Goal: Obtain resource: Obtain resource

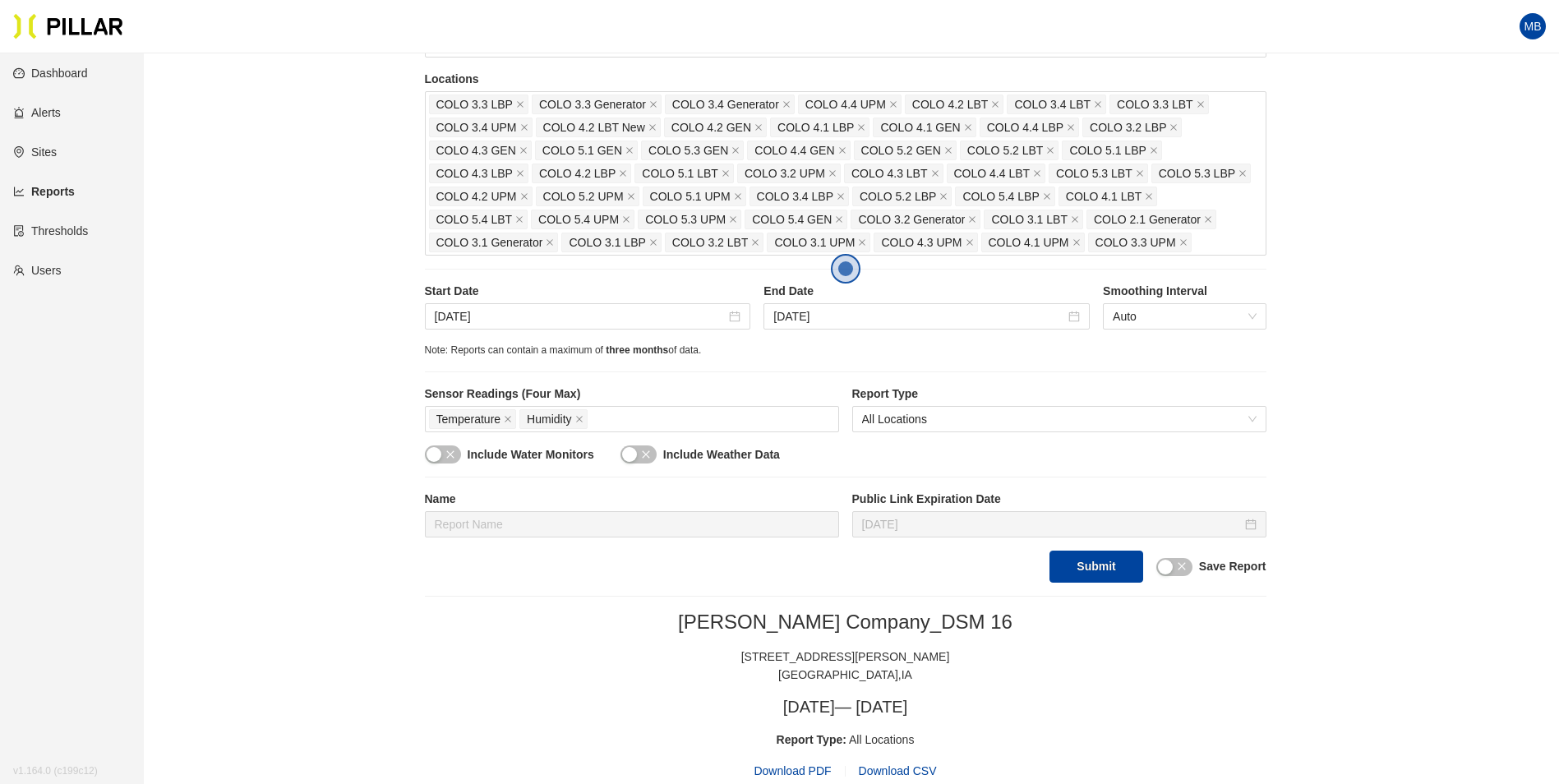
scroll to position [267, 0]
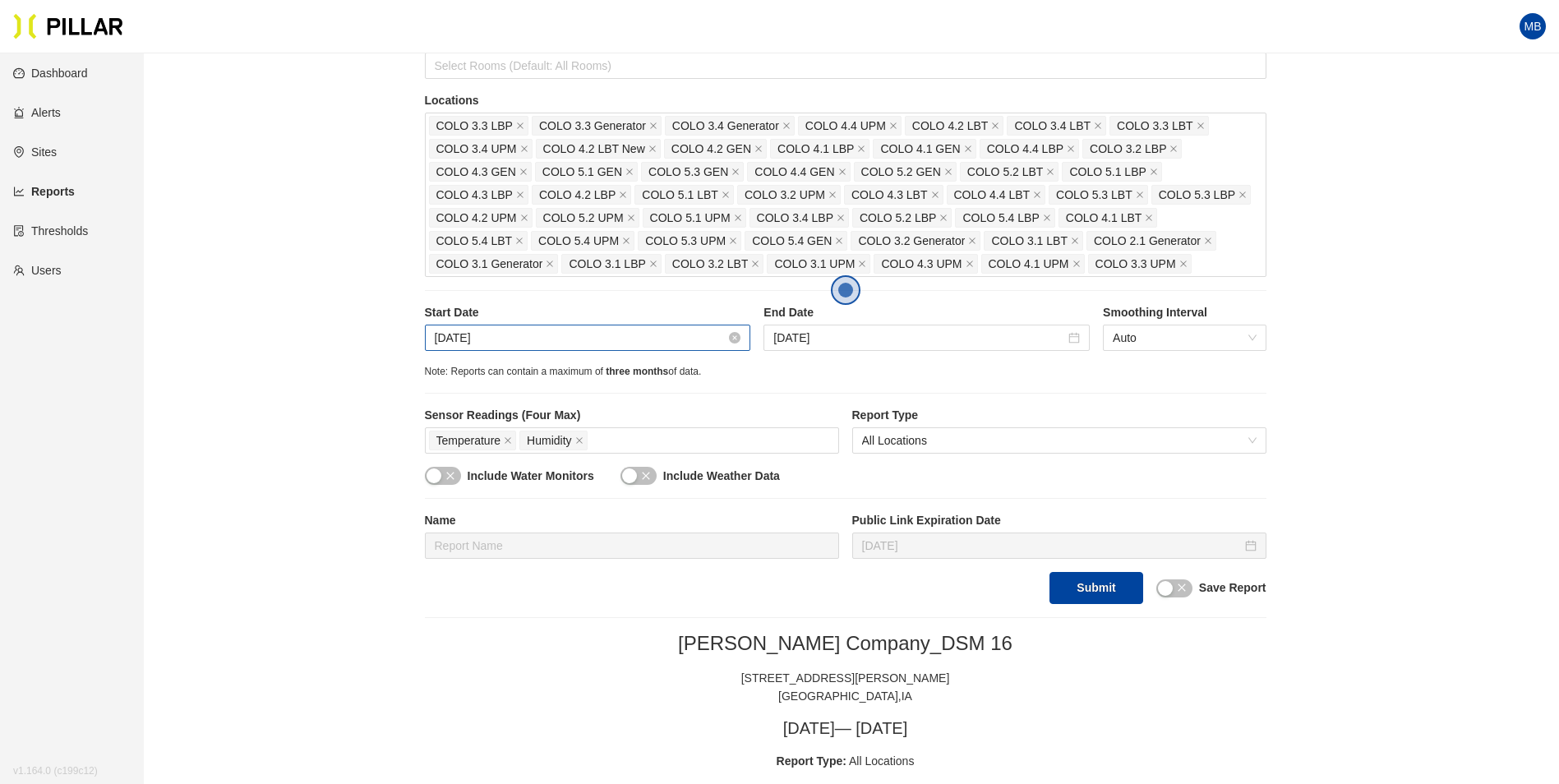
click at [554, 331] on input "[DATE]" at bounding box center [580, 338] width 292 height 18
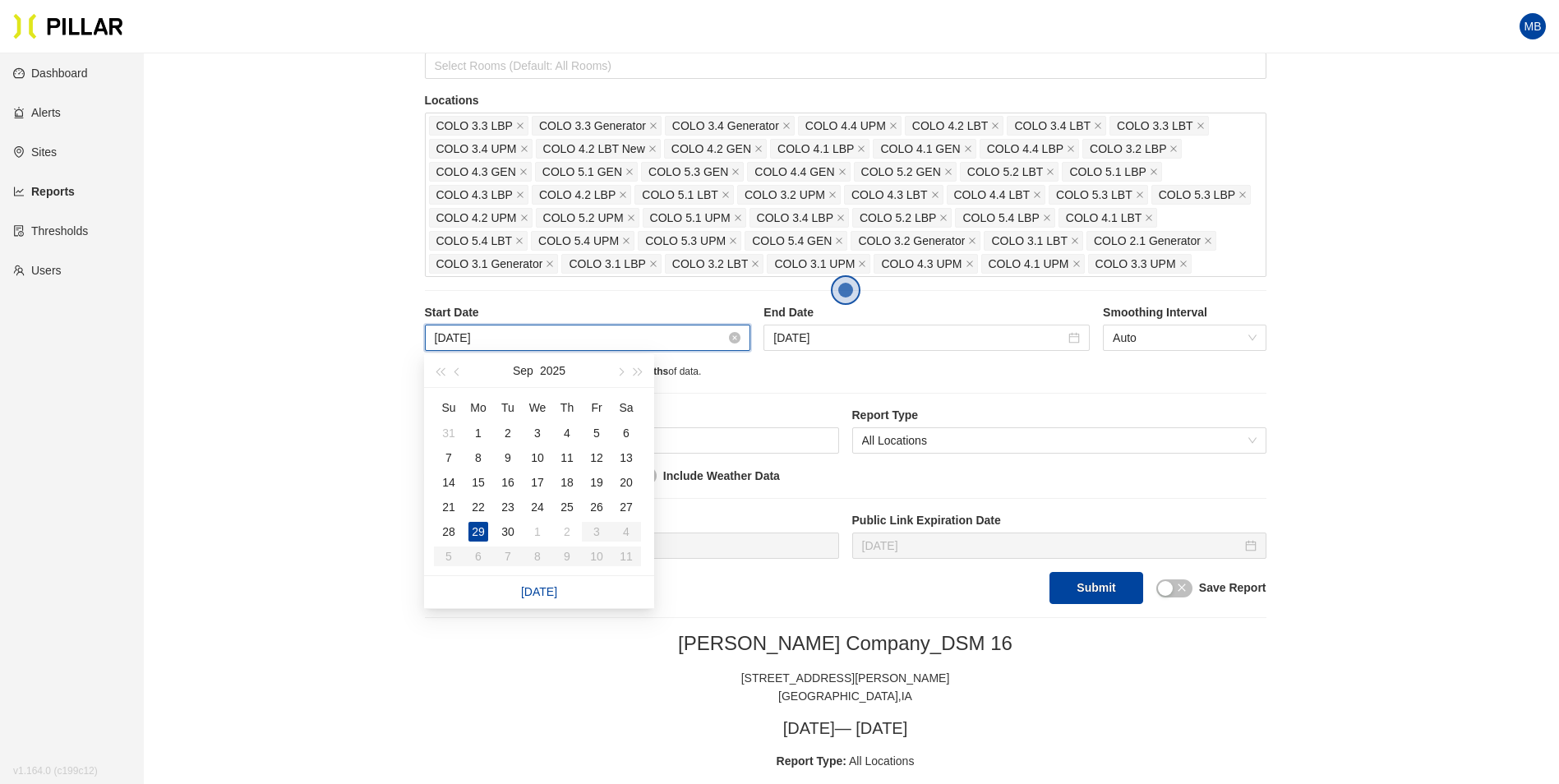
click at [651, 344] on input "[DATE]" at bounding box center [580, 338] width 292 height 18
click at [577, 341] on input "[DATE]" at bounding box center [580, 338] width 292 height 18
type input "[DATE]"
click at [511, 527] on div "30" at bounding box center [508, 531] width 19 height 19
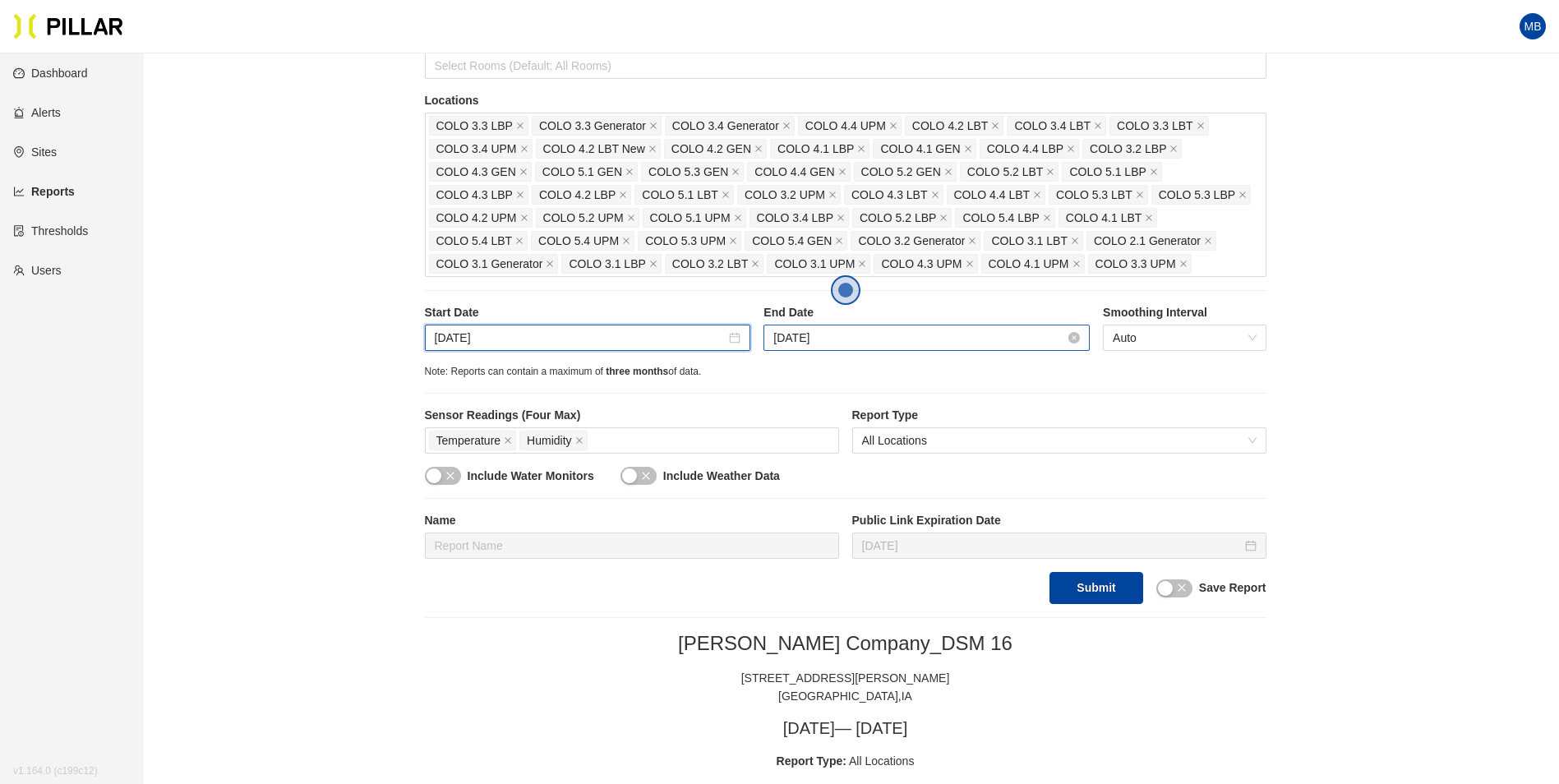
click at [891, 344] on input "[DATE]" at bounding box center [919, 338] width 292 height 18
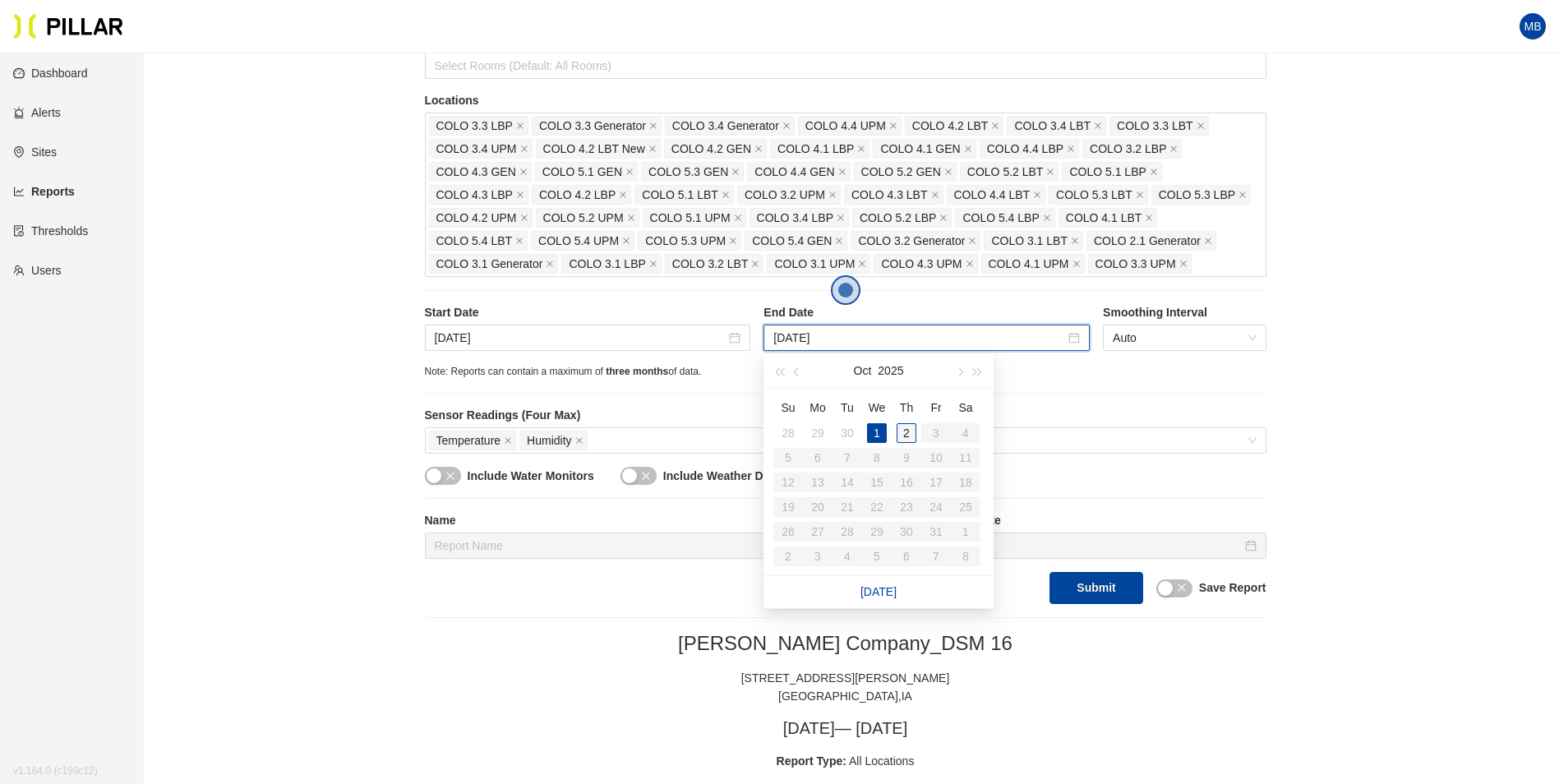
type input "[DATE]"
click at [912, 437] on div "2" at bounding box center [906, 433] width 19 height 19
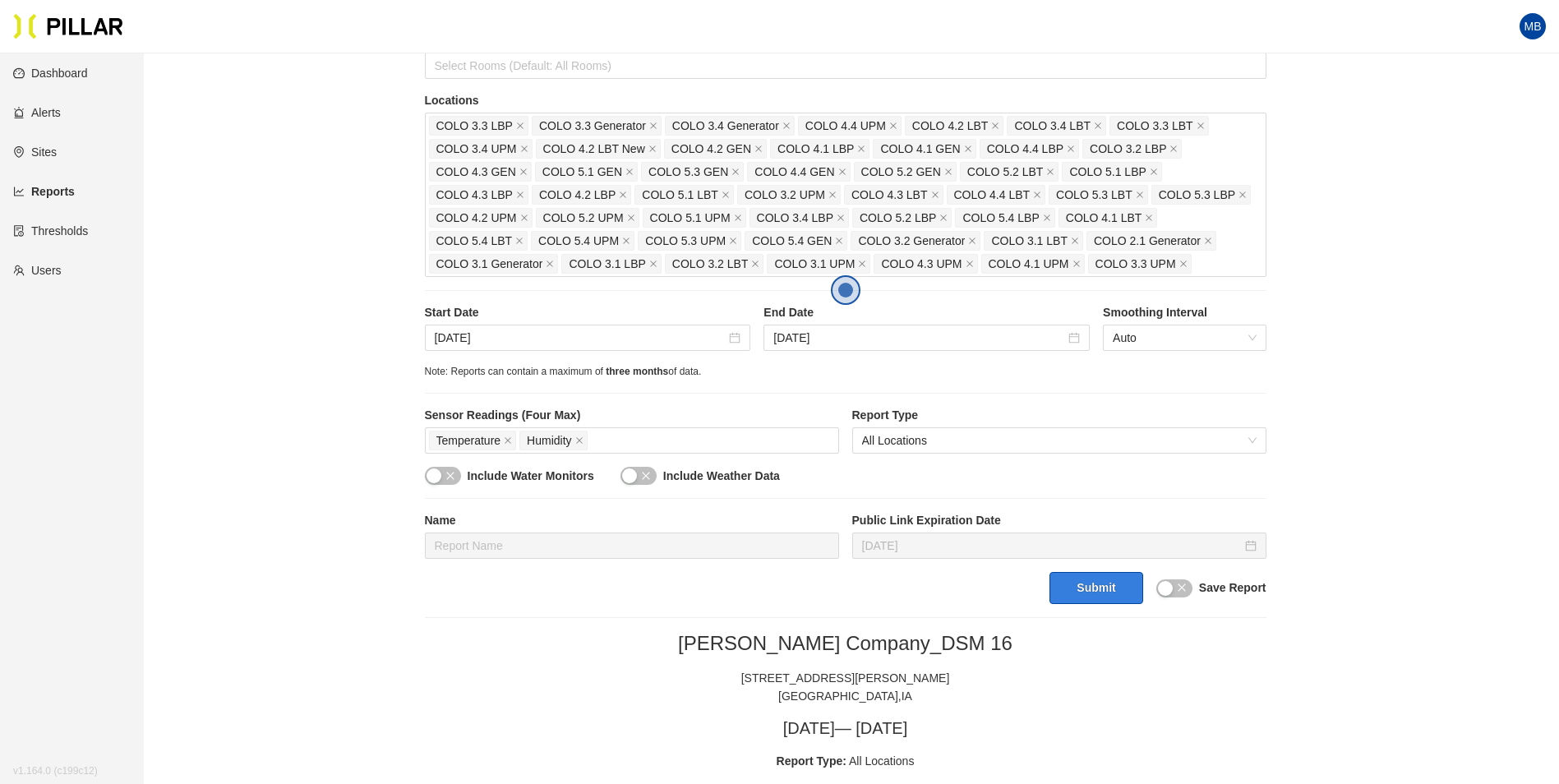
click at [1108, 592] on button "Submit" at bounding box center [1096, 588] width 93 height 32
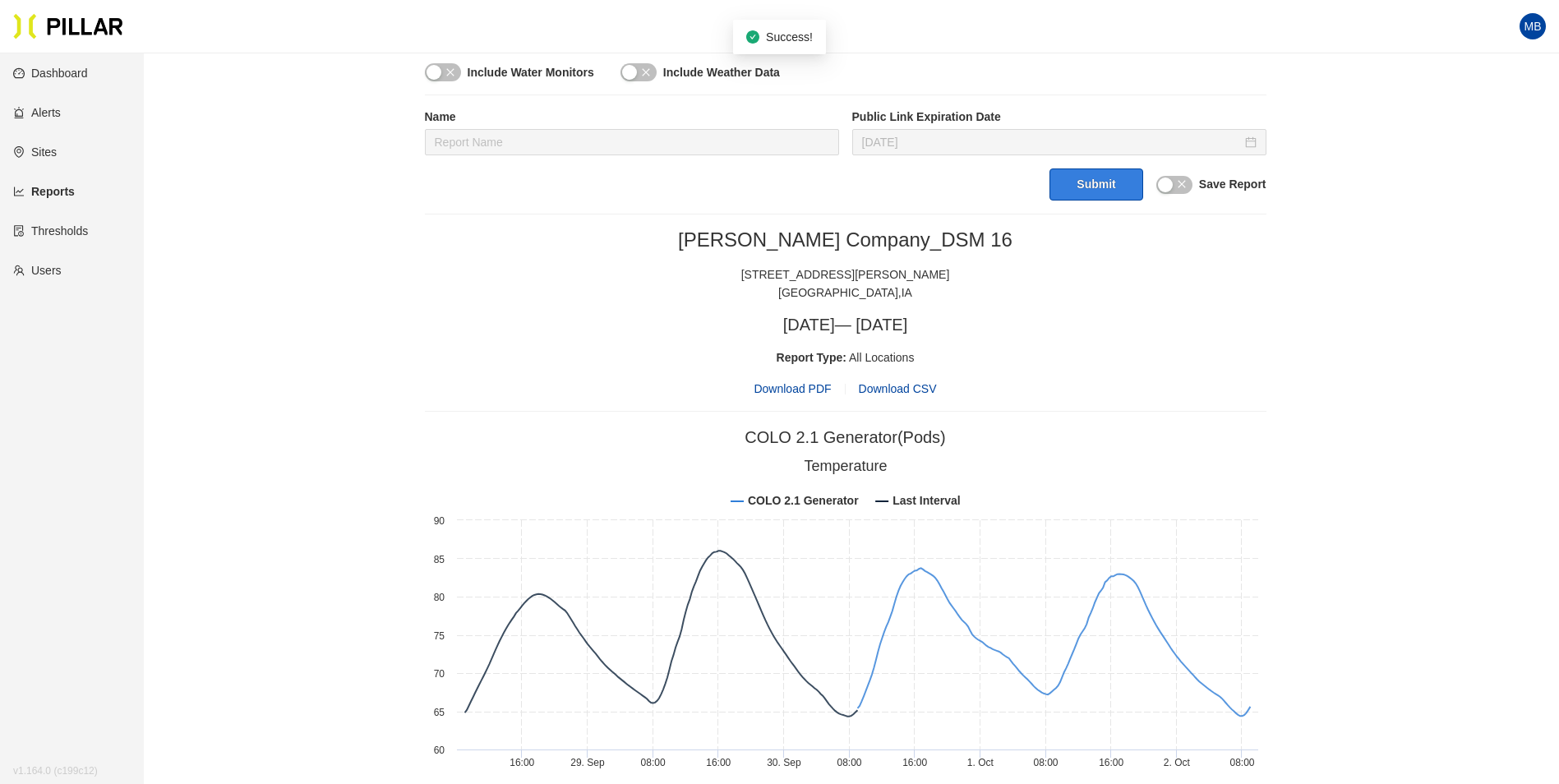
scroll to position [678, 0]
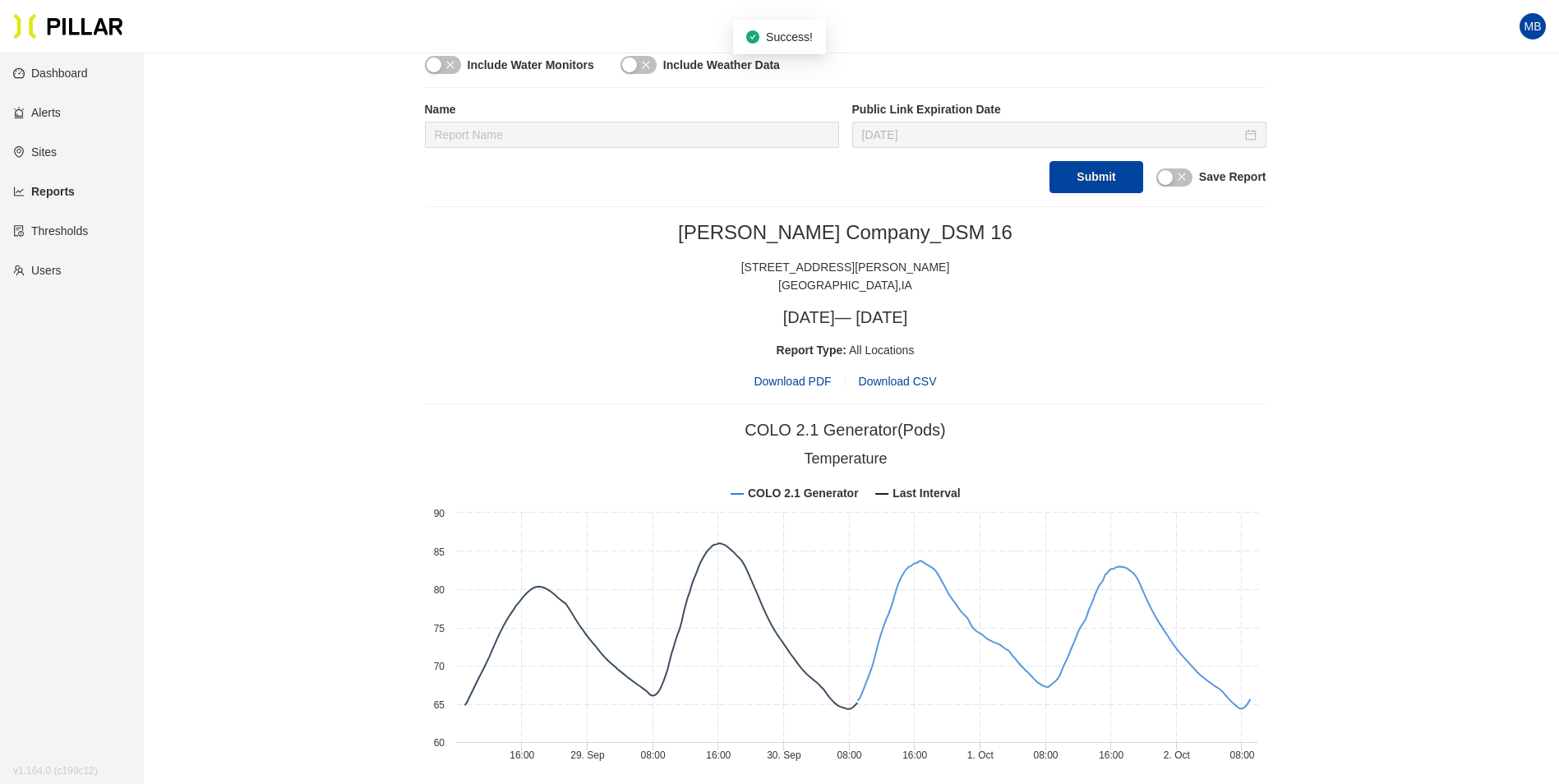
click at [790, 384] on span "Download PDF" at bounding box center [793, 381] width 77 height 18
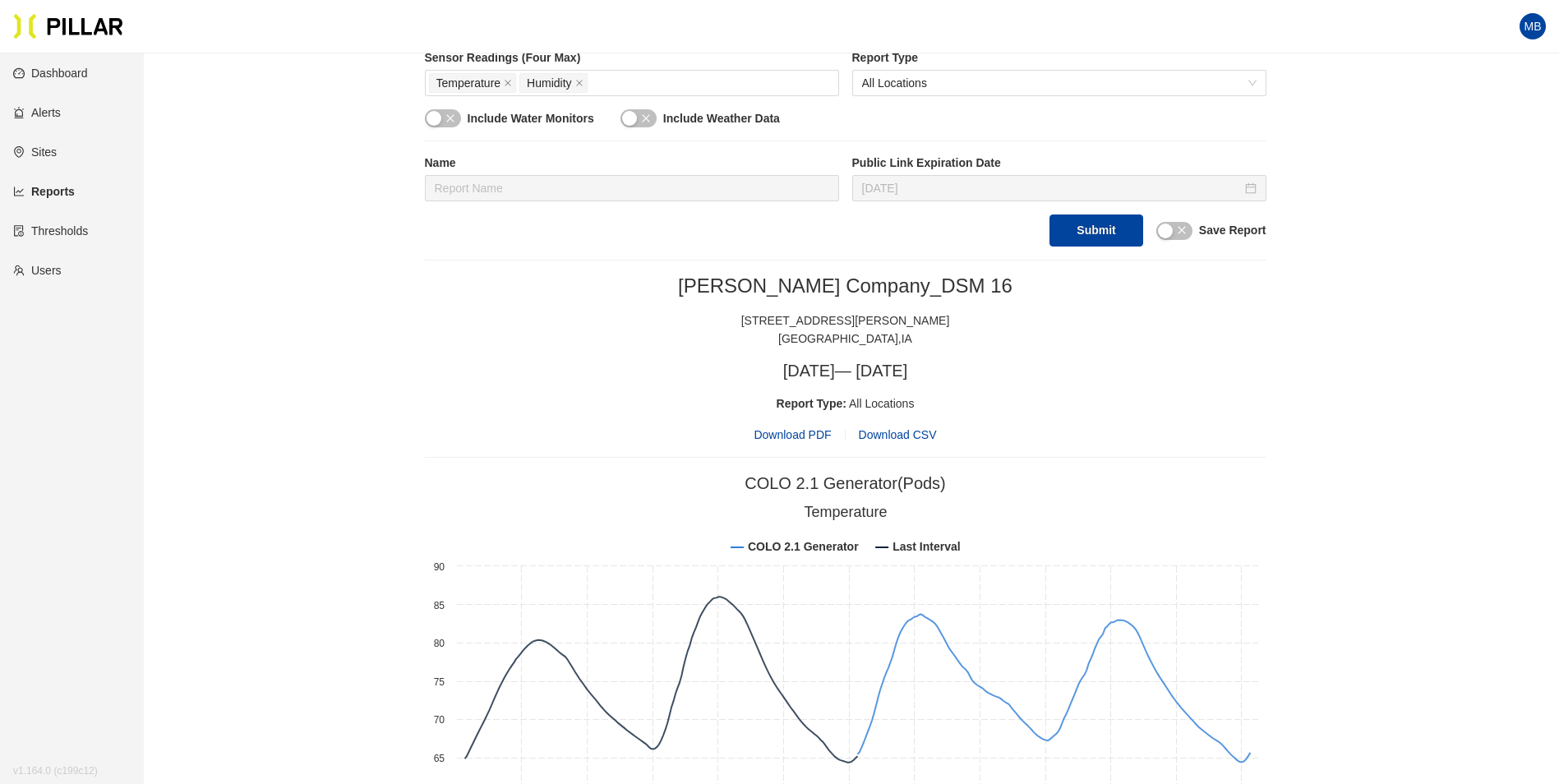
scroll to position [596, 0]
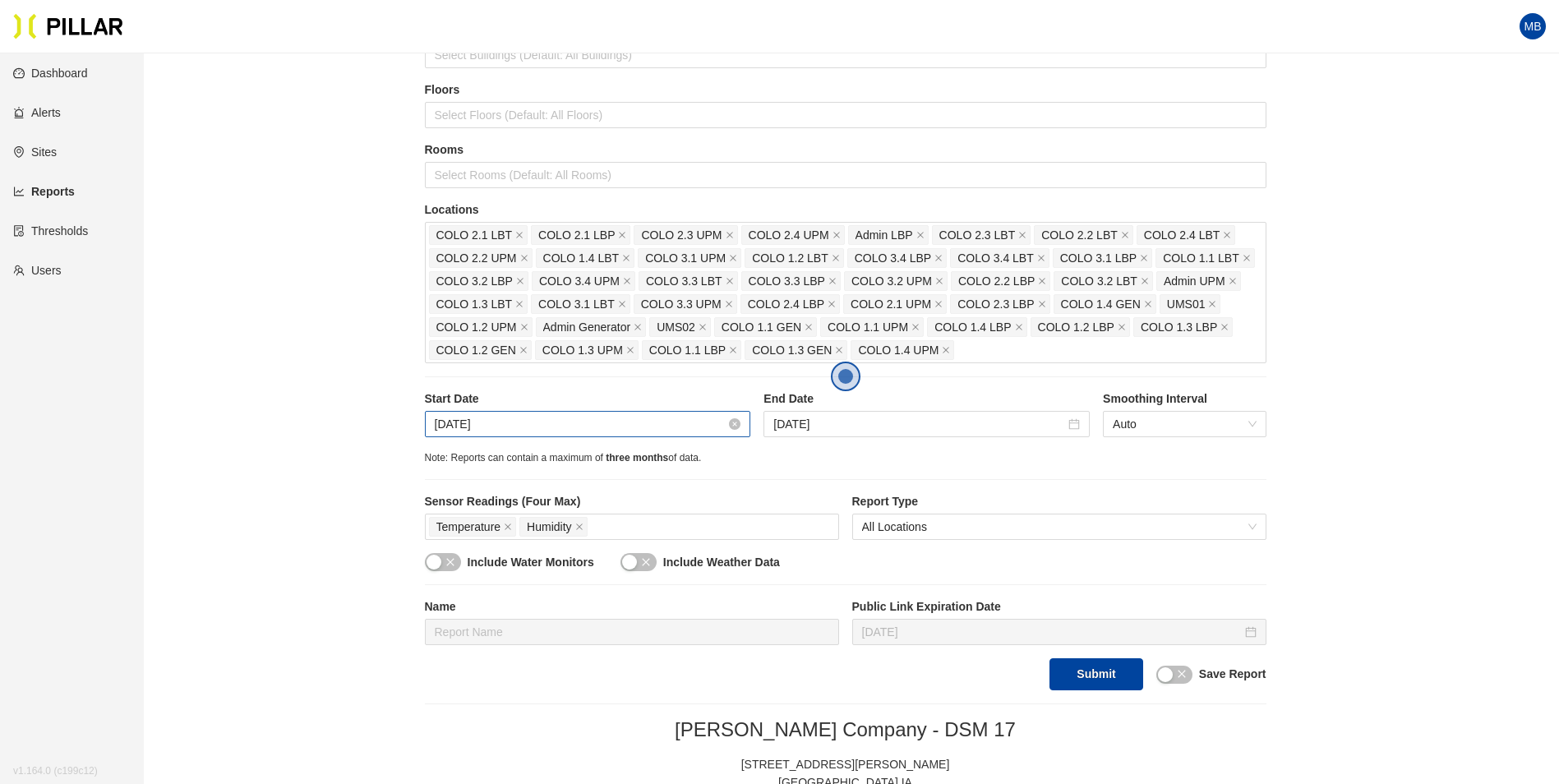
scroll to position [165, 0]
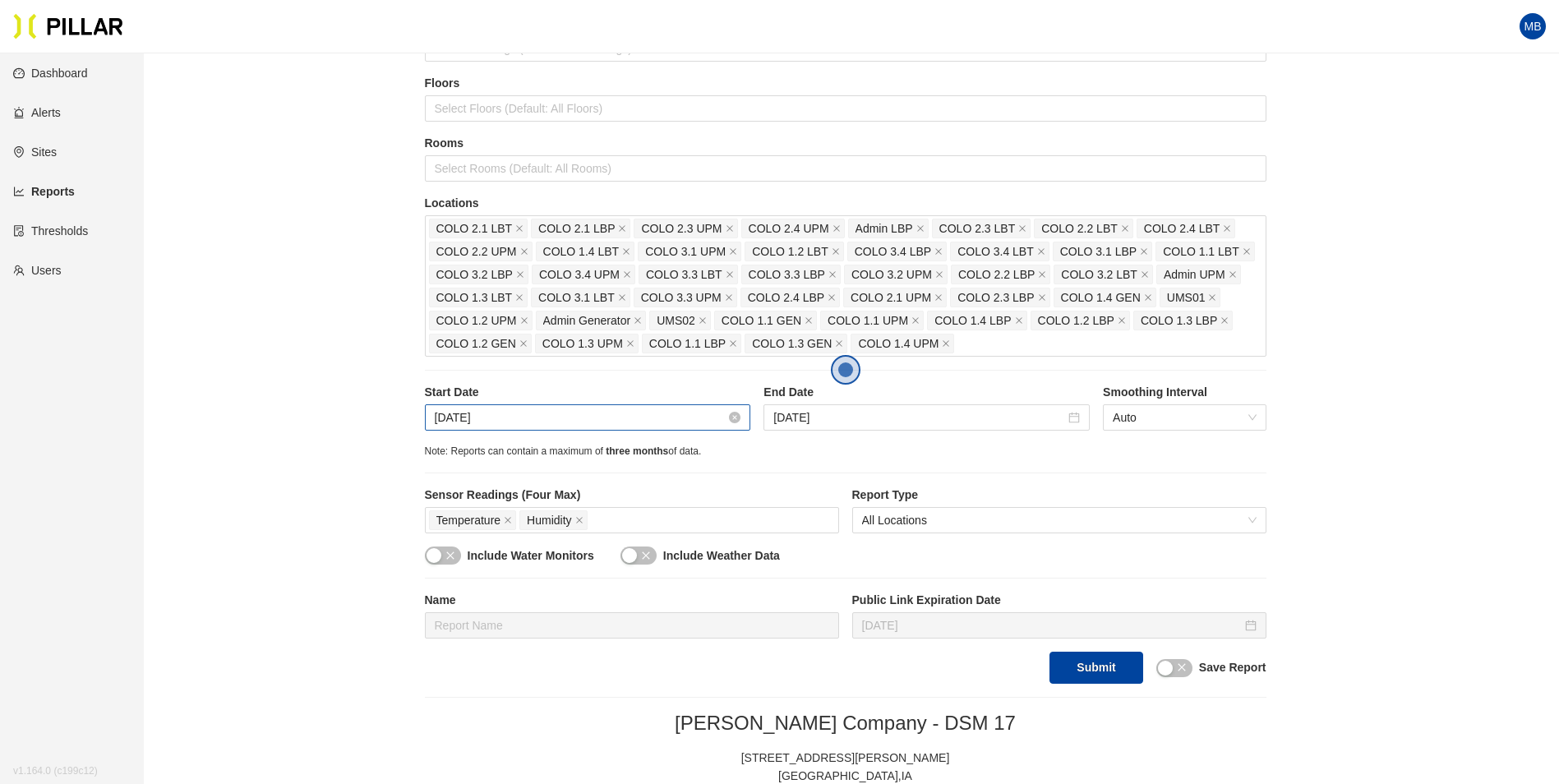
click at [534, 427] on input "[DATE]" at bounding box center [580, 418] width 292 height 18
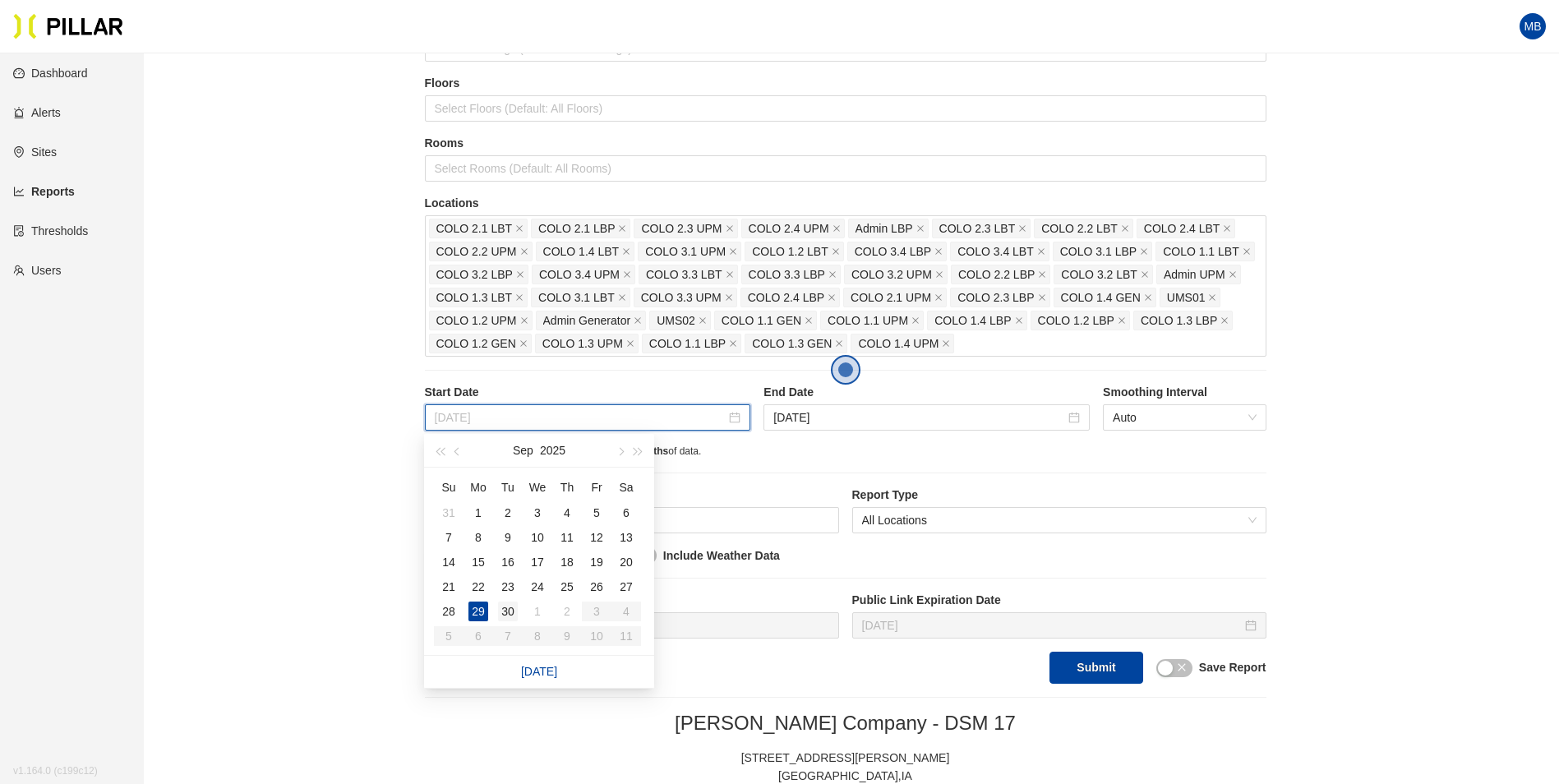
type input "[DATE]"
click at [508, 610] on div "30" at bounding box center [508, 611] width 19 height 19
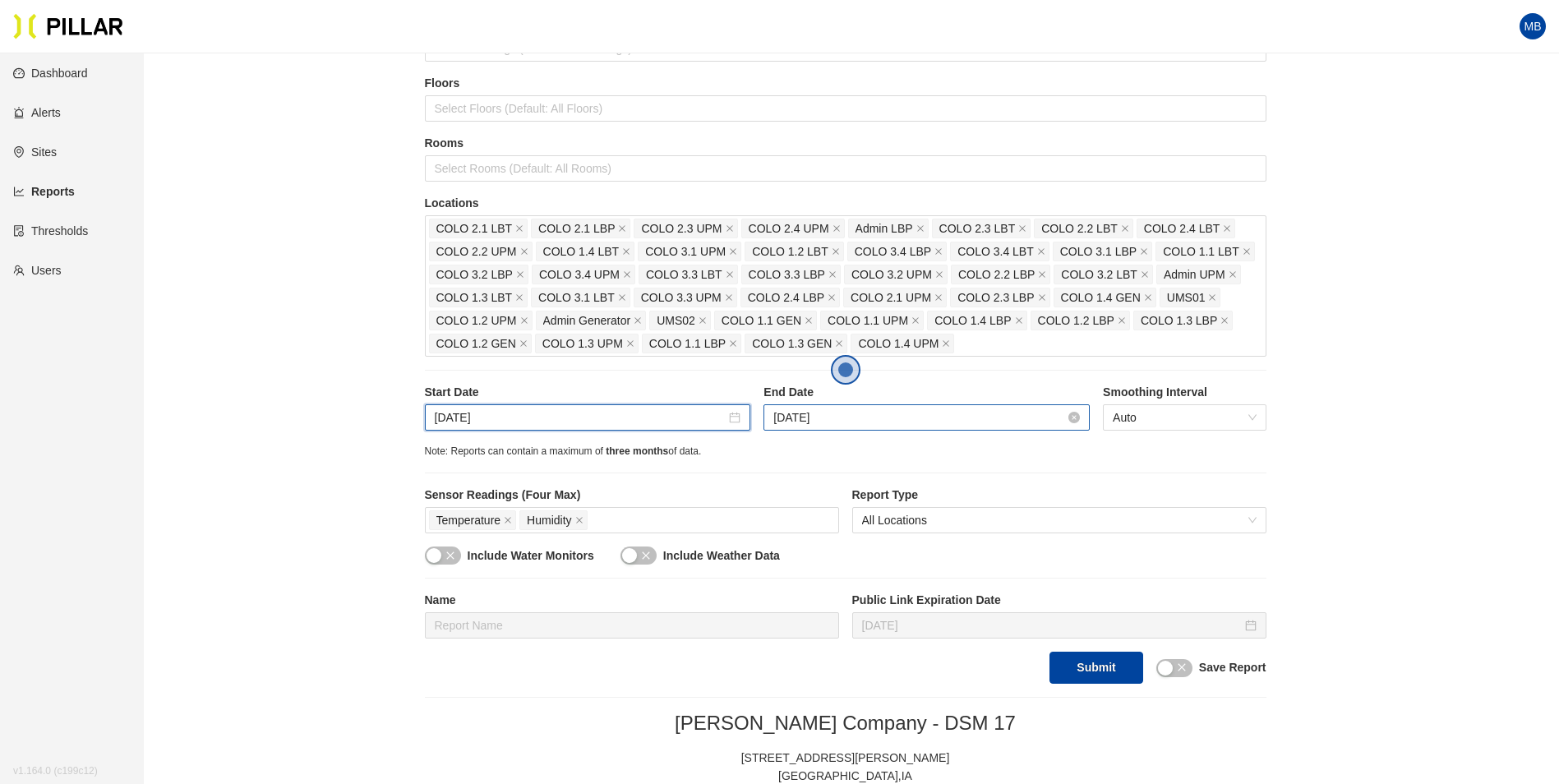
click at [862, 429] on div "[DATE]" at bounding box center [927, 417] width 326 height 26
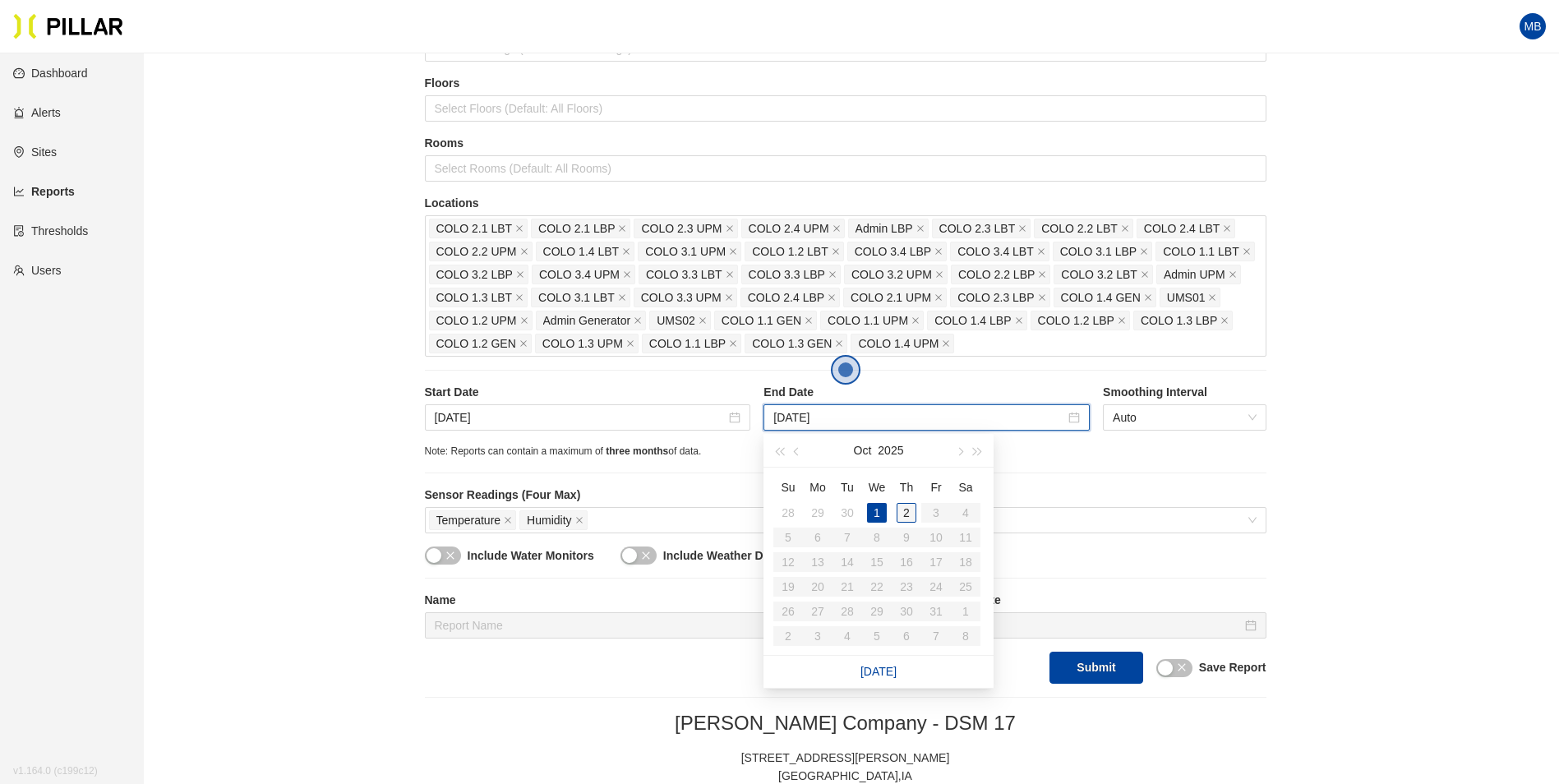
type input "[DATE]"
click at [904, 517] on div "2" at bounding box center [906, 513] width 19 height 19
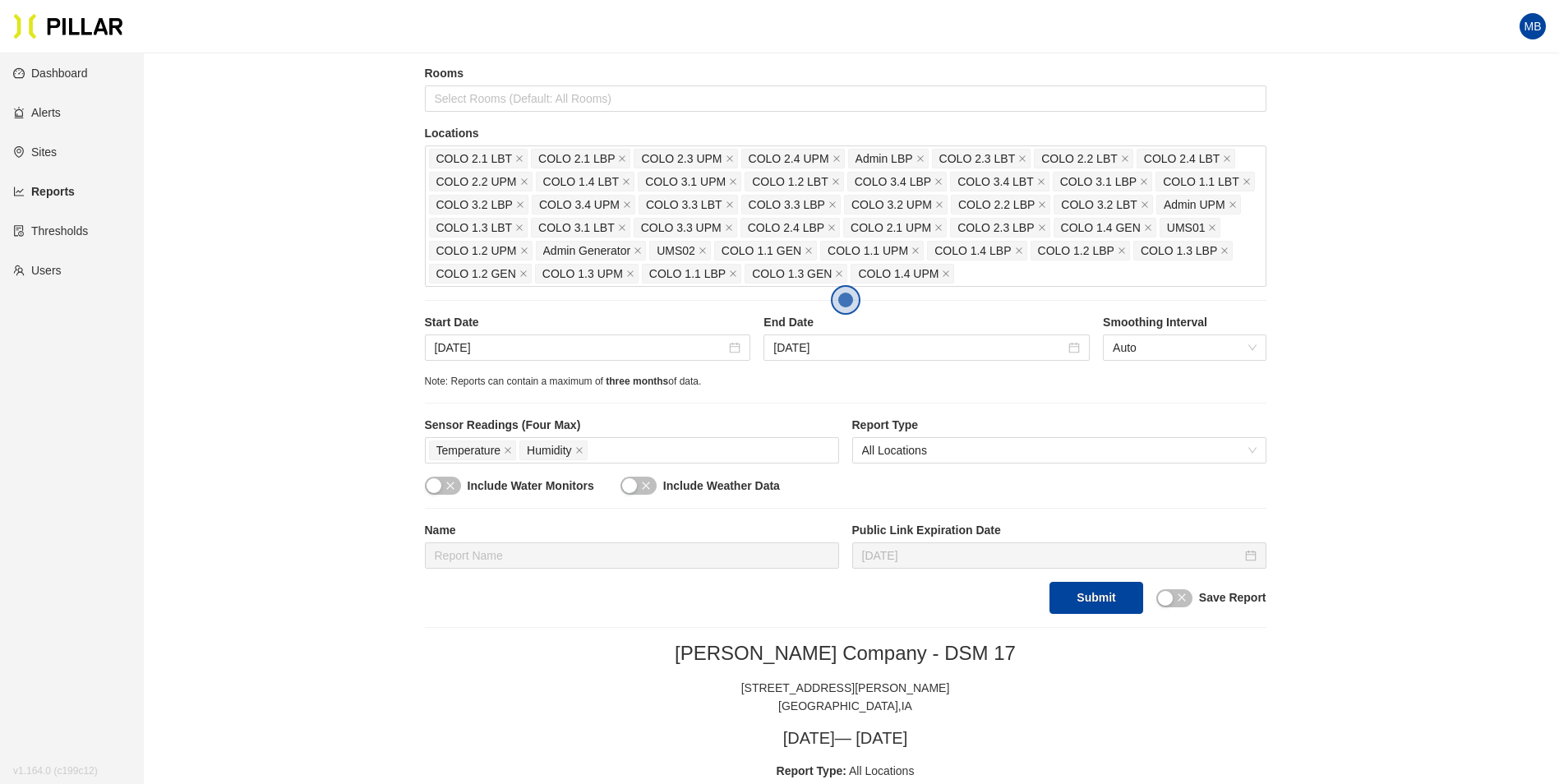
scroll to position [329, 0]
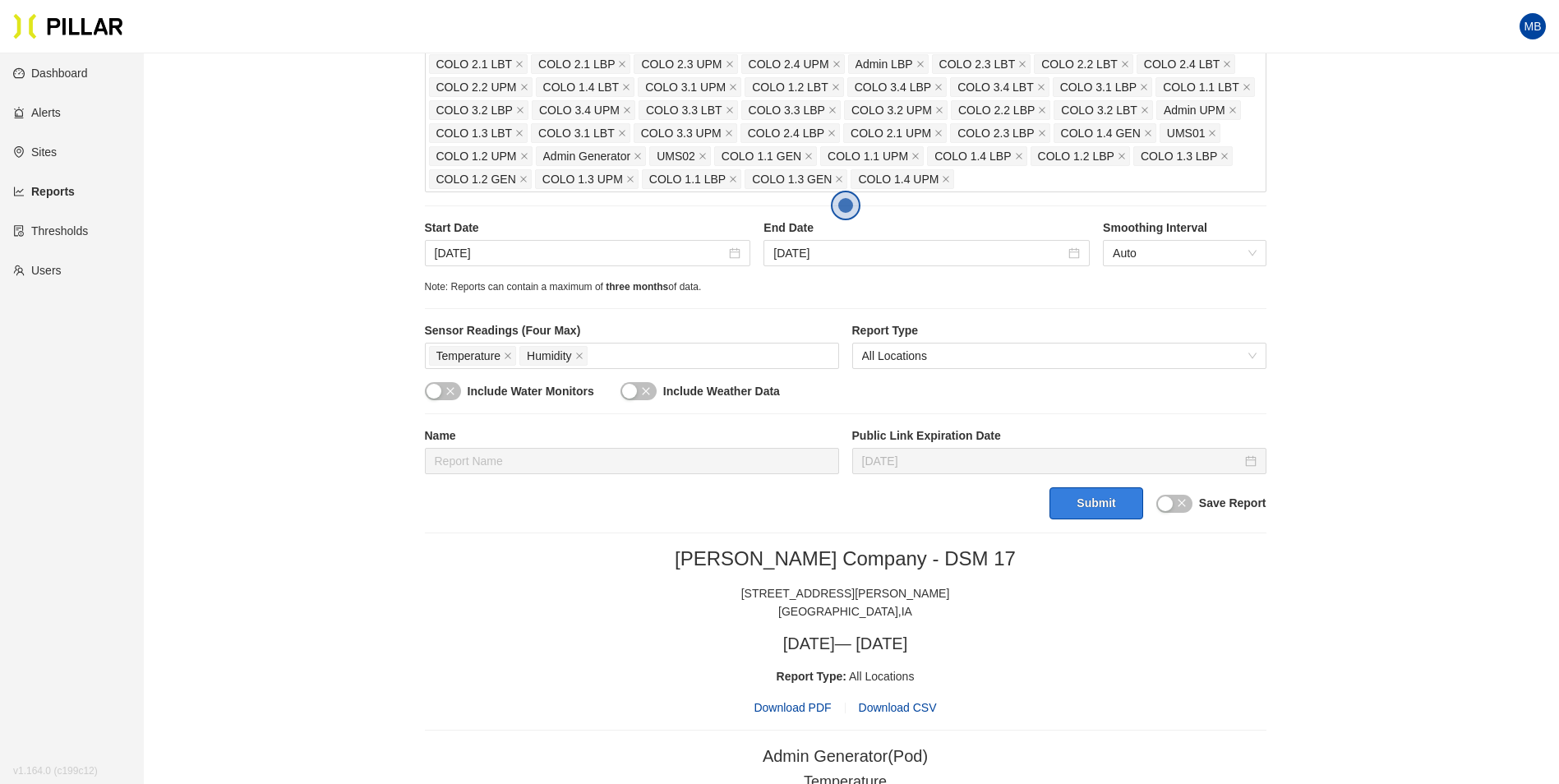
click at [1108, 503] on button "Submit" at bounding box center [1096, 503] width 93 height 32
click at [1461, 28] on section "MB" at bounding box center [779, 27] width 1559 height 54
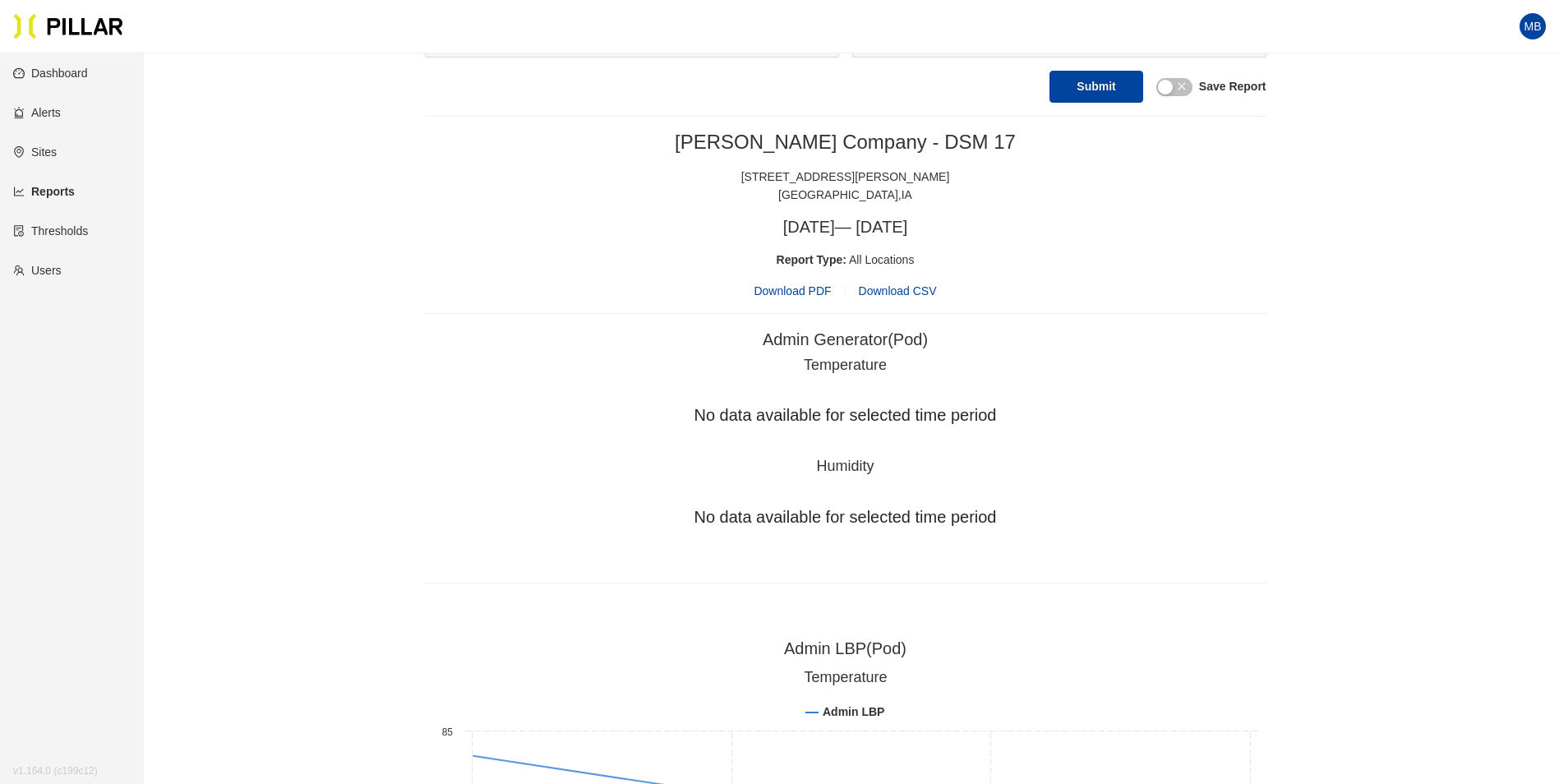
scroll to position [739, 0]
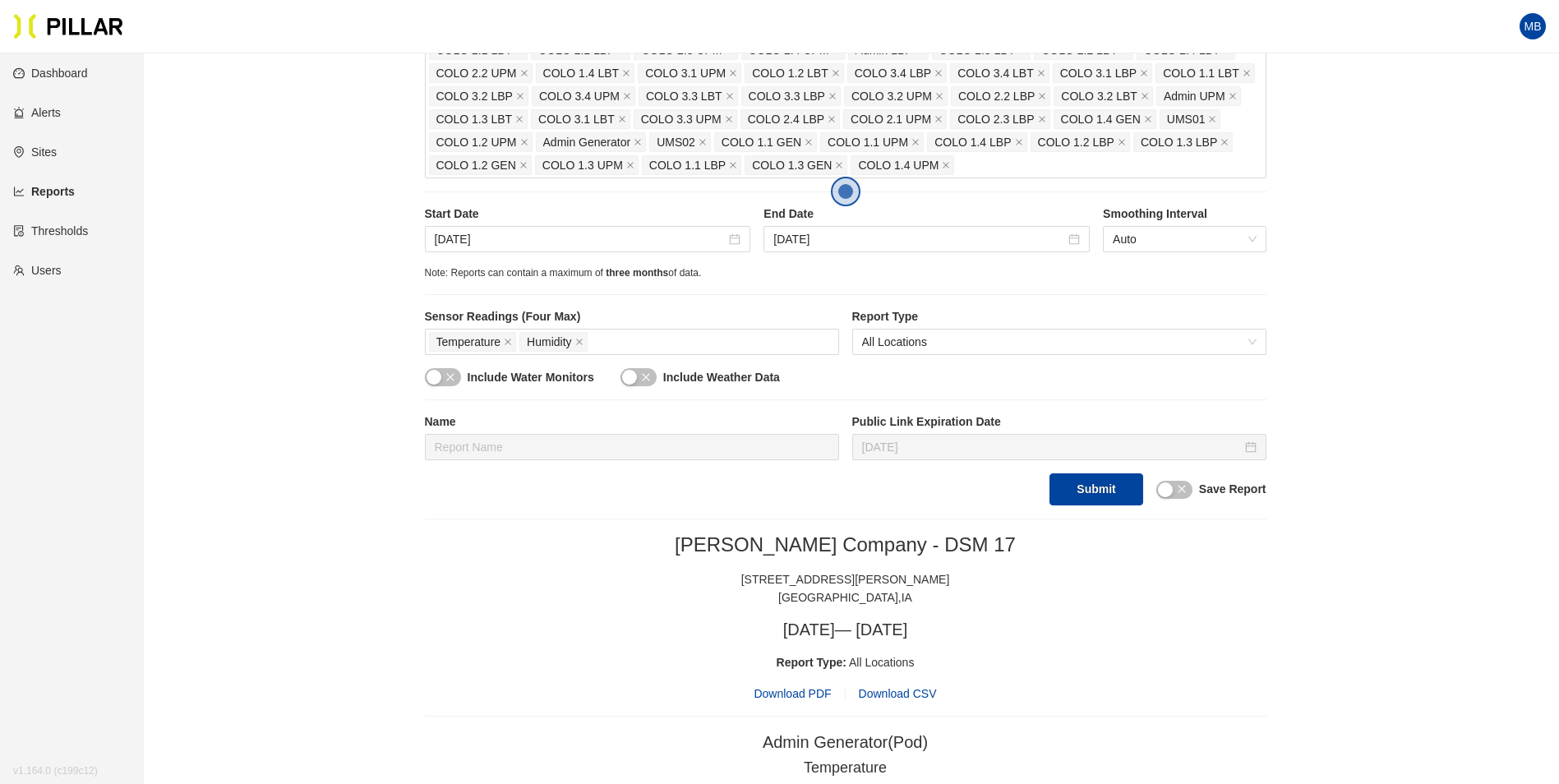
scroll to position [329, 0]
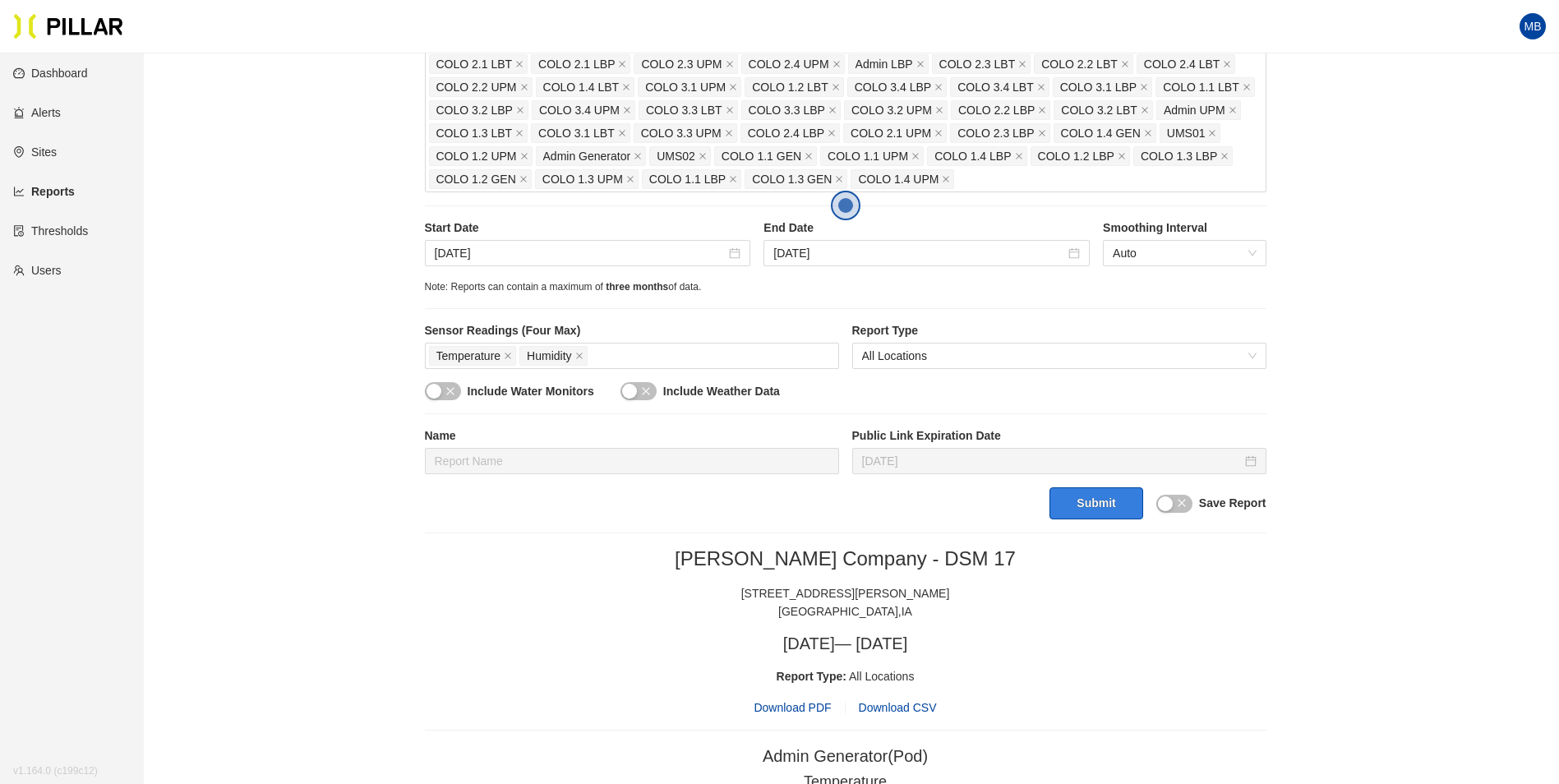
click at [1106, 511] on button "Submit" at bounding box center [1096, 503] width 93 height 32
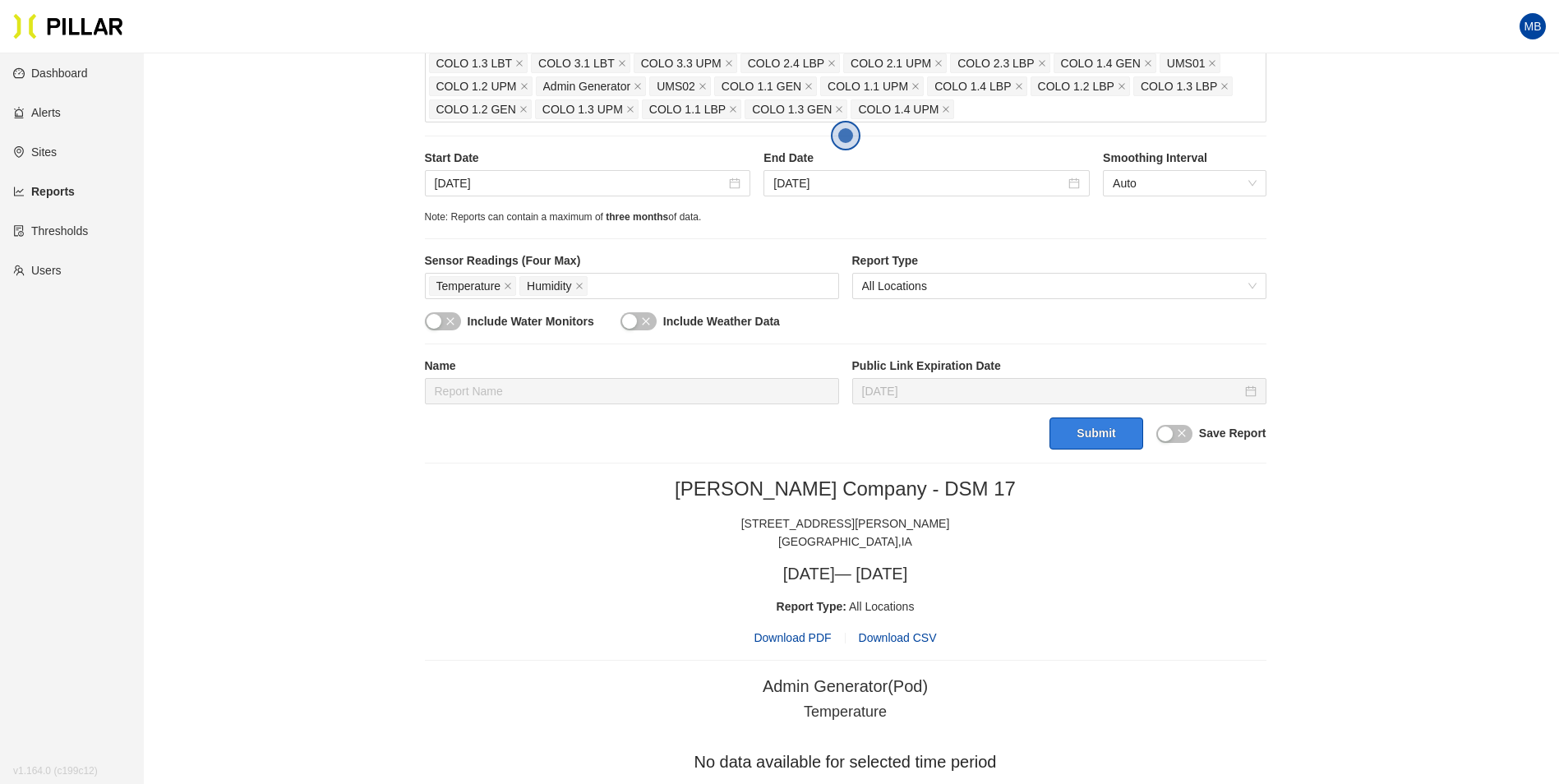
scroll to position [493, 0]
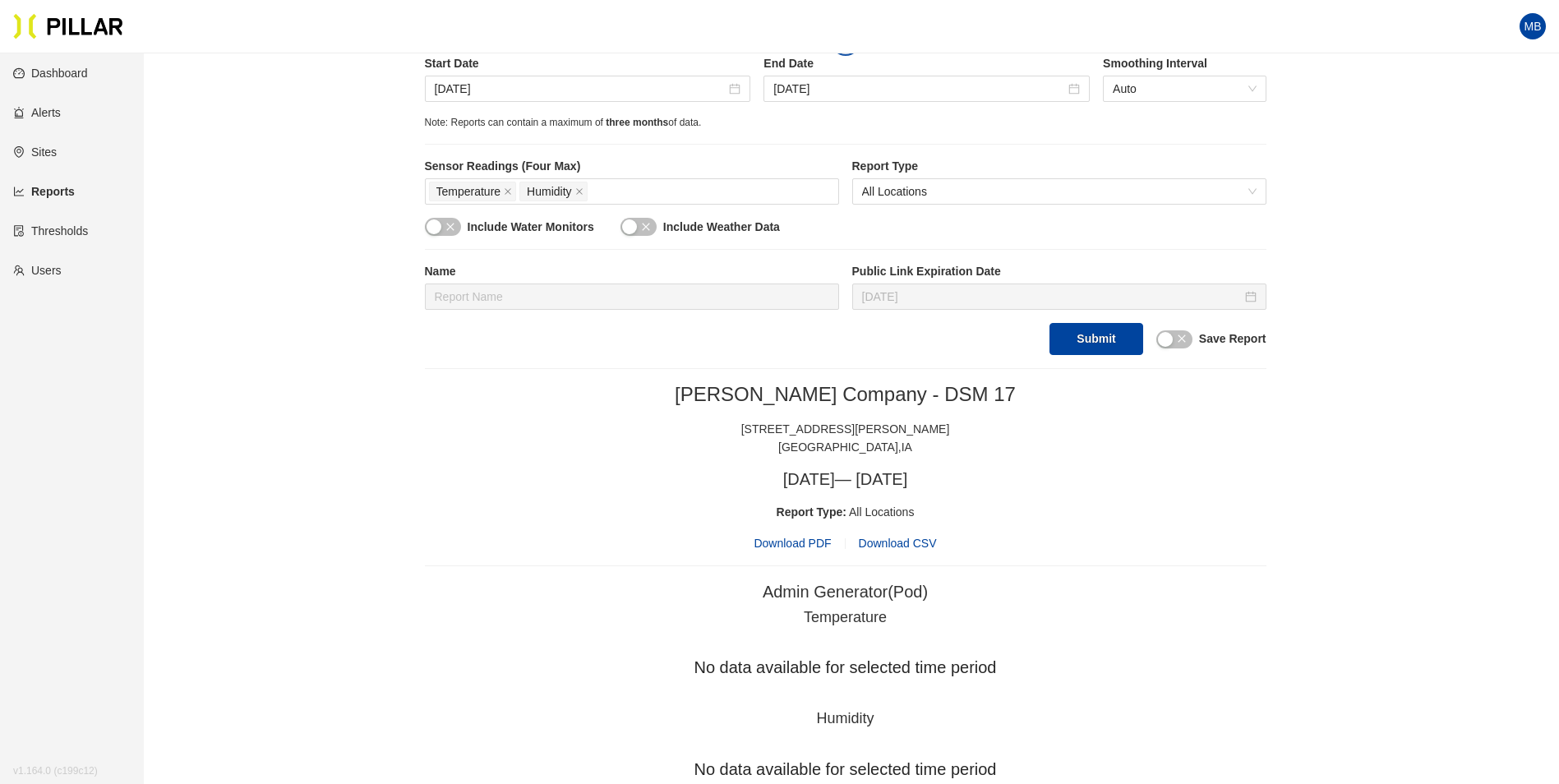
click at [803, 548] on span "Download PDF" at bounding box center [793, 544] width 77 height 18
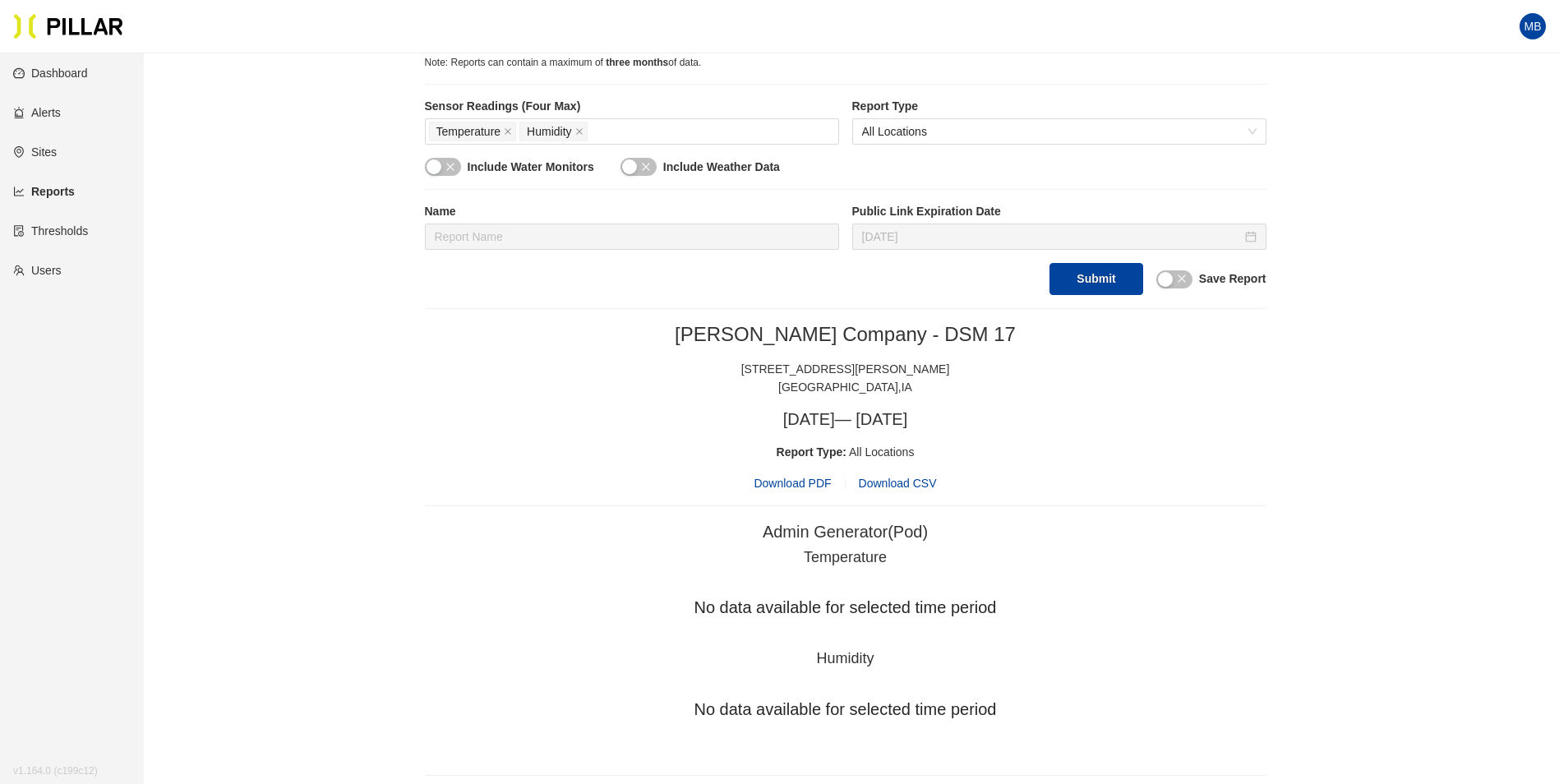
scroll to position [591, 0]
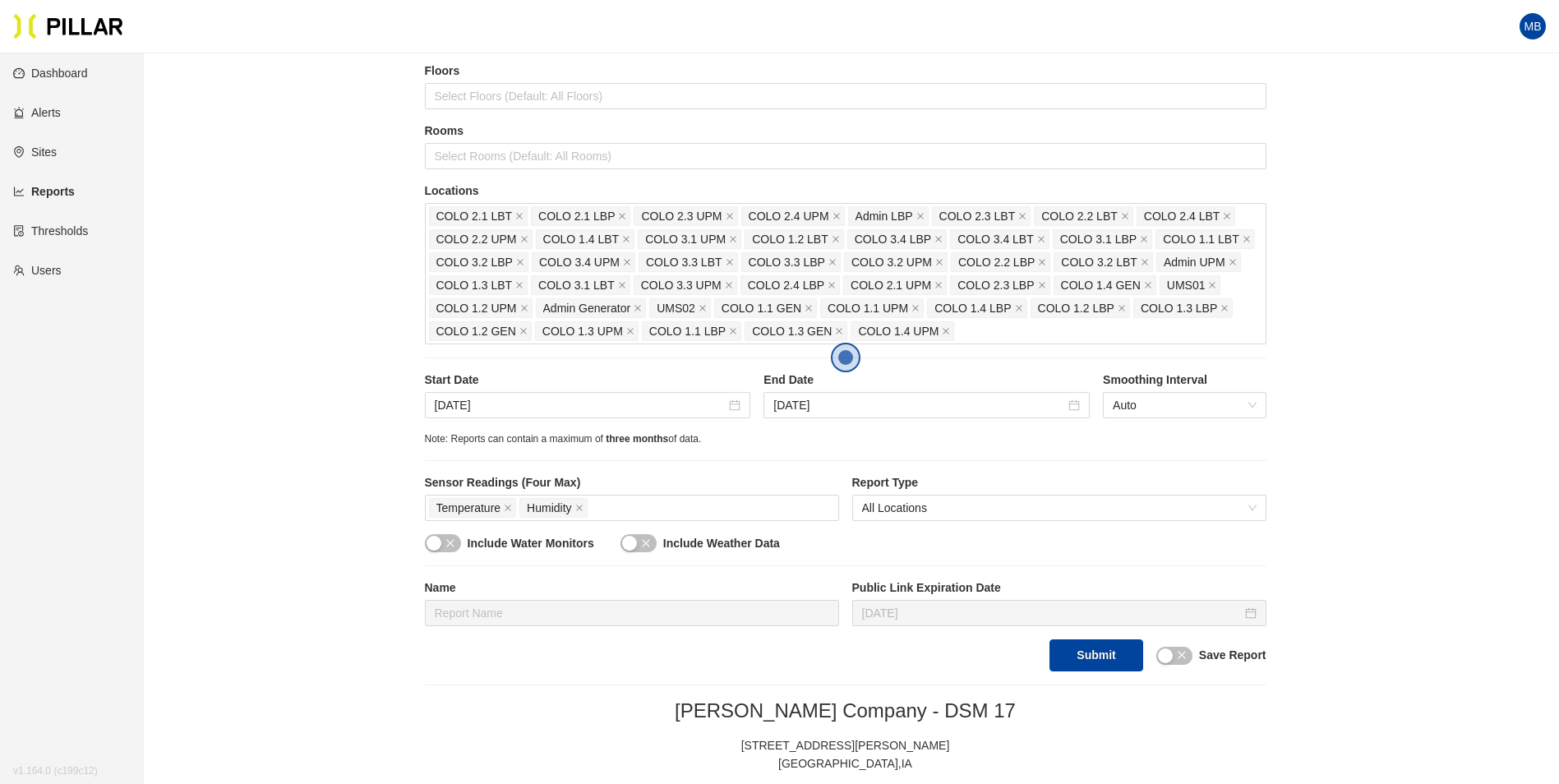
scroll to position [262, 0]
